Goal: Register for event/course

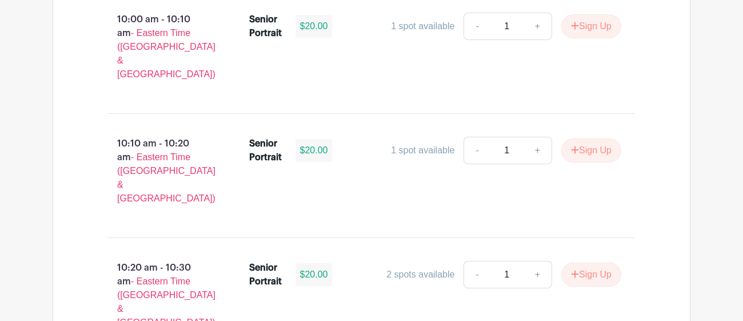
scroll to position [1597, 0]
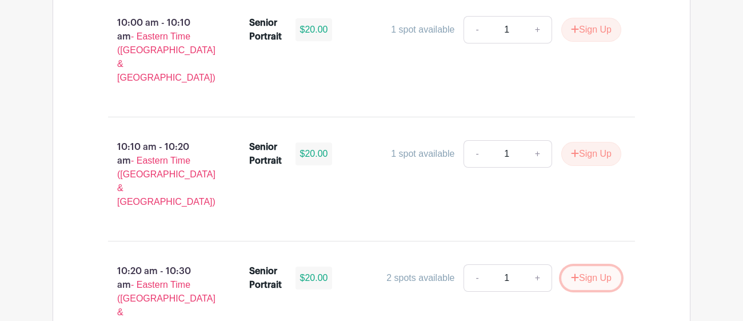
click at [562, 266] on button "Sign Up" at bounding box center [591, 278] width 60 height 24
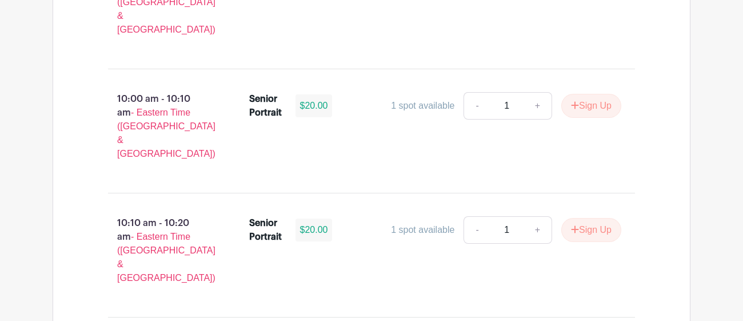
scroll to position [1522, 0]
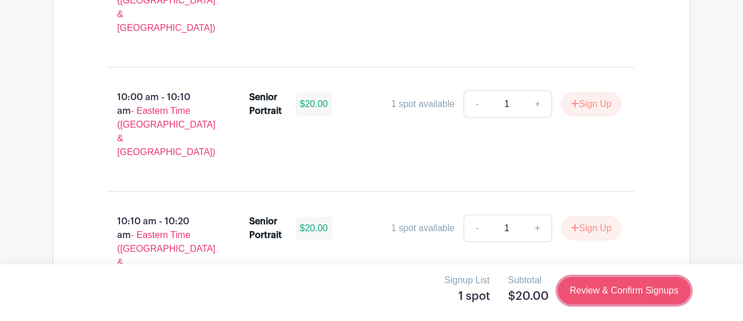
click at [628, 294] on link "Review & Confirm Signups" at bounding box center [624, 290] width 133 height 27
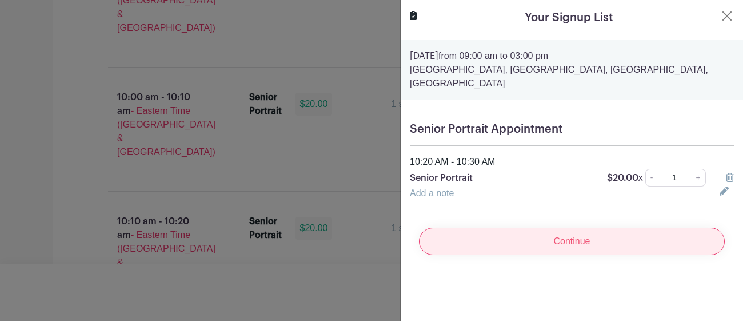
click at [488, 234] on input "Continue" at bounding box center [572, 241] width 306 height 27
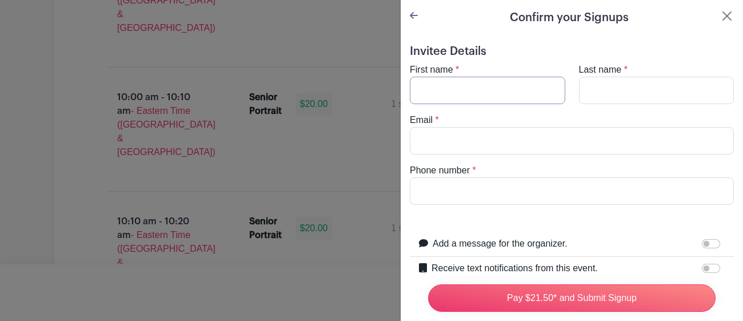
click at [531, 94] on input "First name" at bounding box center [488, 90] width 156 height 27
type input "Austin"
type input "[PERSON_NAME]"
type input "[EMAIL_ADDRESS][DOMAIN_NAME]"
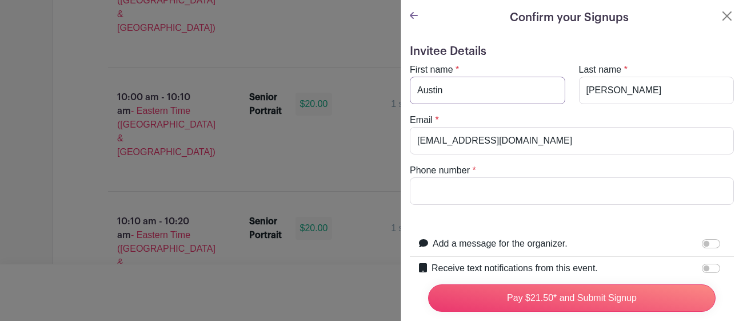
scroll to position [15, 0]
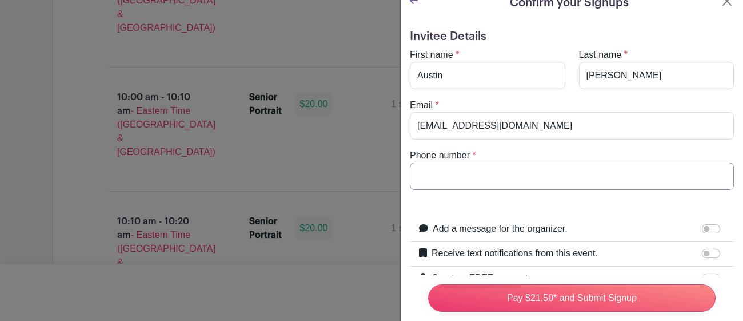
click at [466, 177] on input "Phone number" at bounding box center [572, 175] width 324 height 27
type input "8643895219"
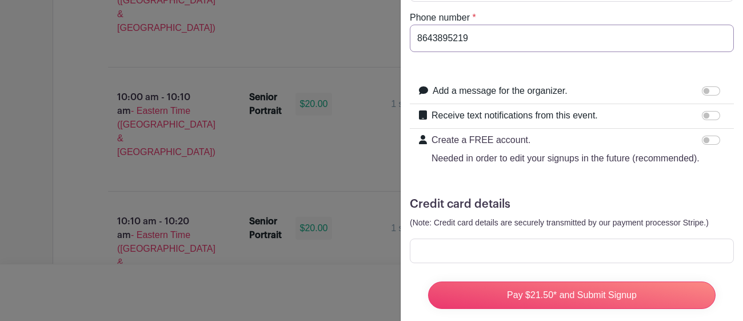
scroll to position [167, 0]
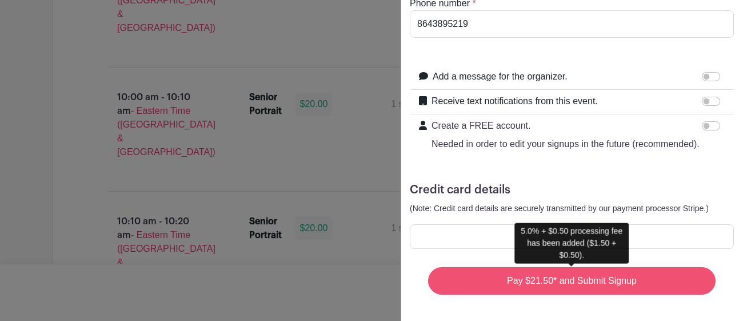
click at [560, 281] on input "Pay $21.50* and Submit Signup" at bounding box center [572, 280] width 288 height 27
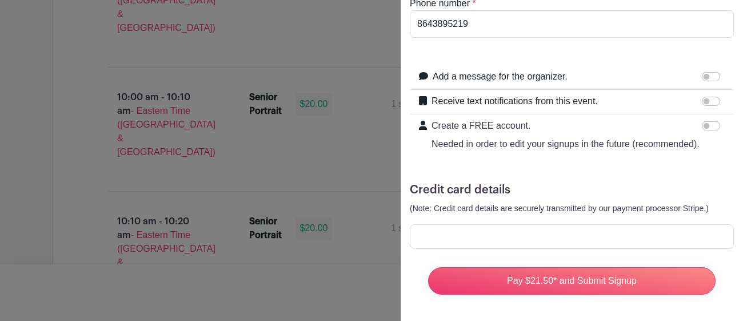
scroll to position [0, 0]
